Goal: Task Accomplishment & Management: Manage account settings

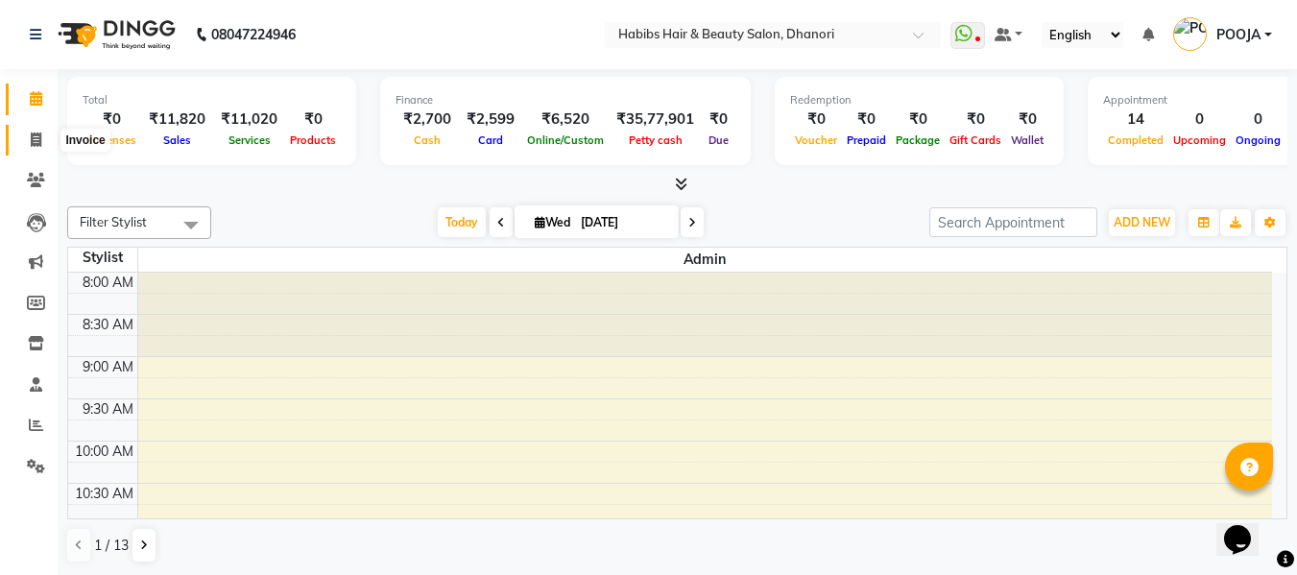
click at [41, 133] on icon at bounding box center [36, 140] width 11 height 14
select select "4967"
select select "service"
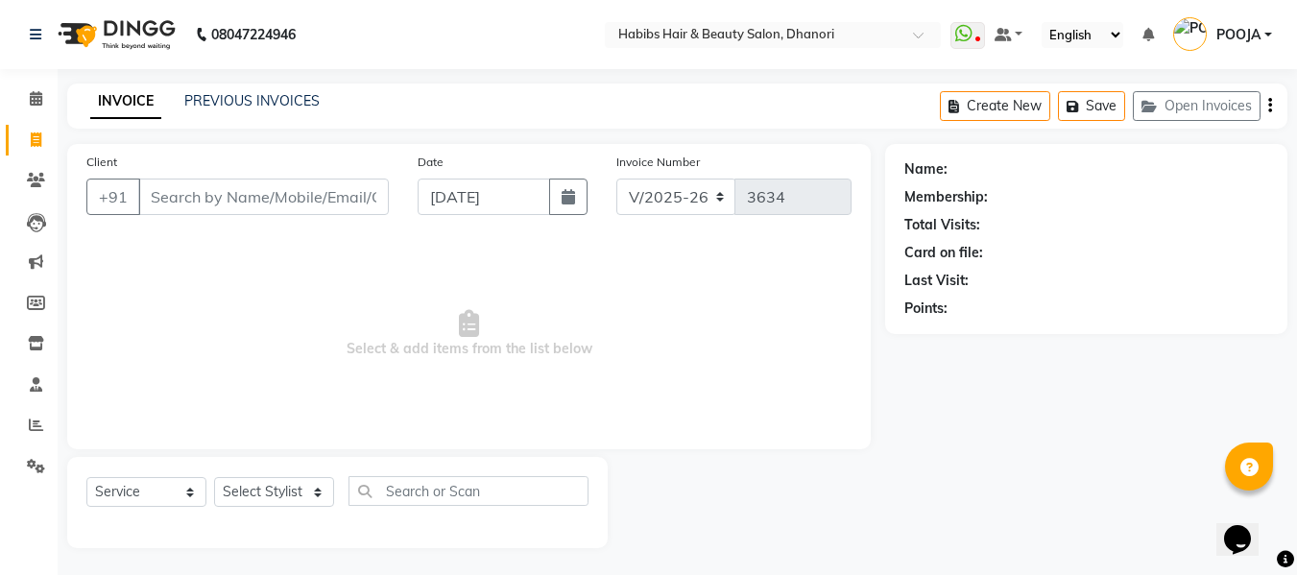
click at [1263, 33] on link "POOJA" at bounding box center [1222, 35] width 99 height 32
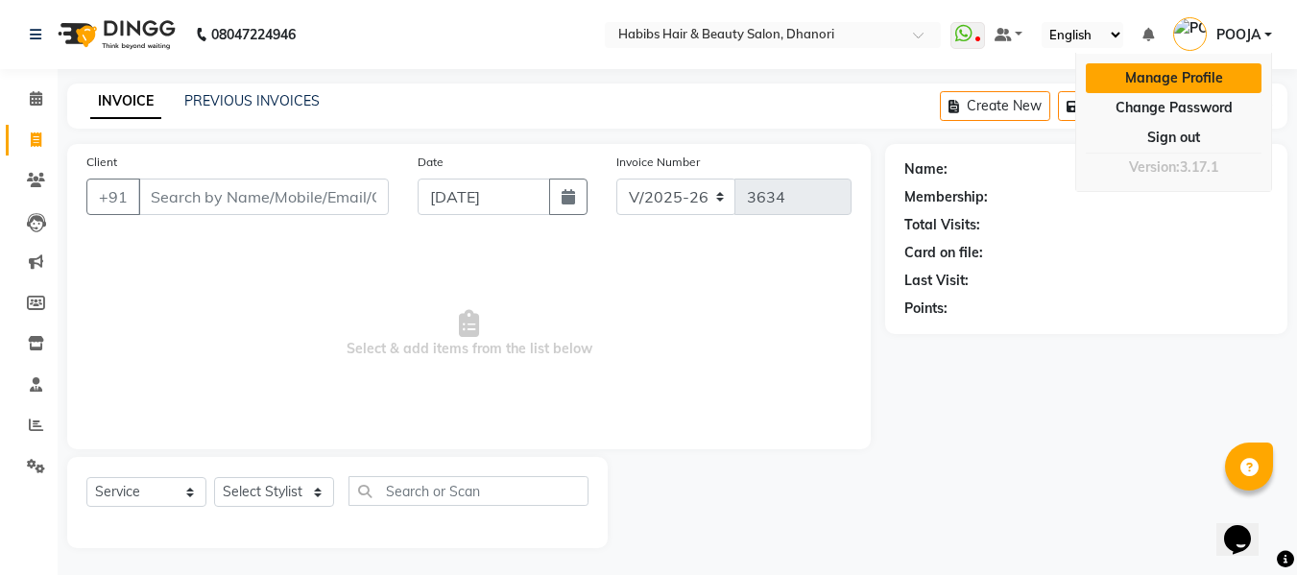
click at [1173, 72] on link "Manage Profile" at bounding box center [1174, 78] width 176 height 30
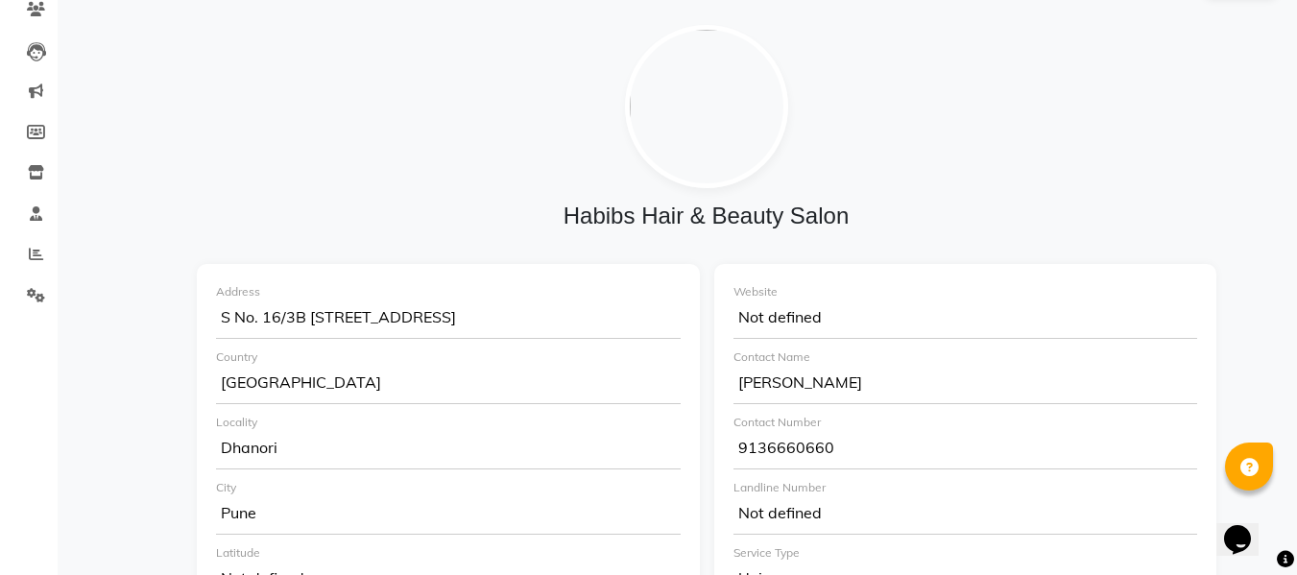
scroll to position [172, 0]
